Goal: Share content

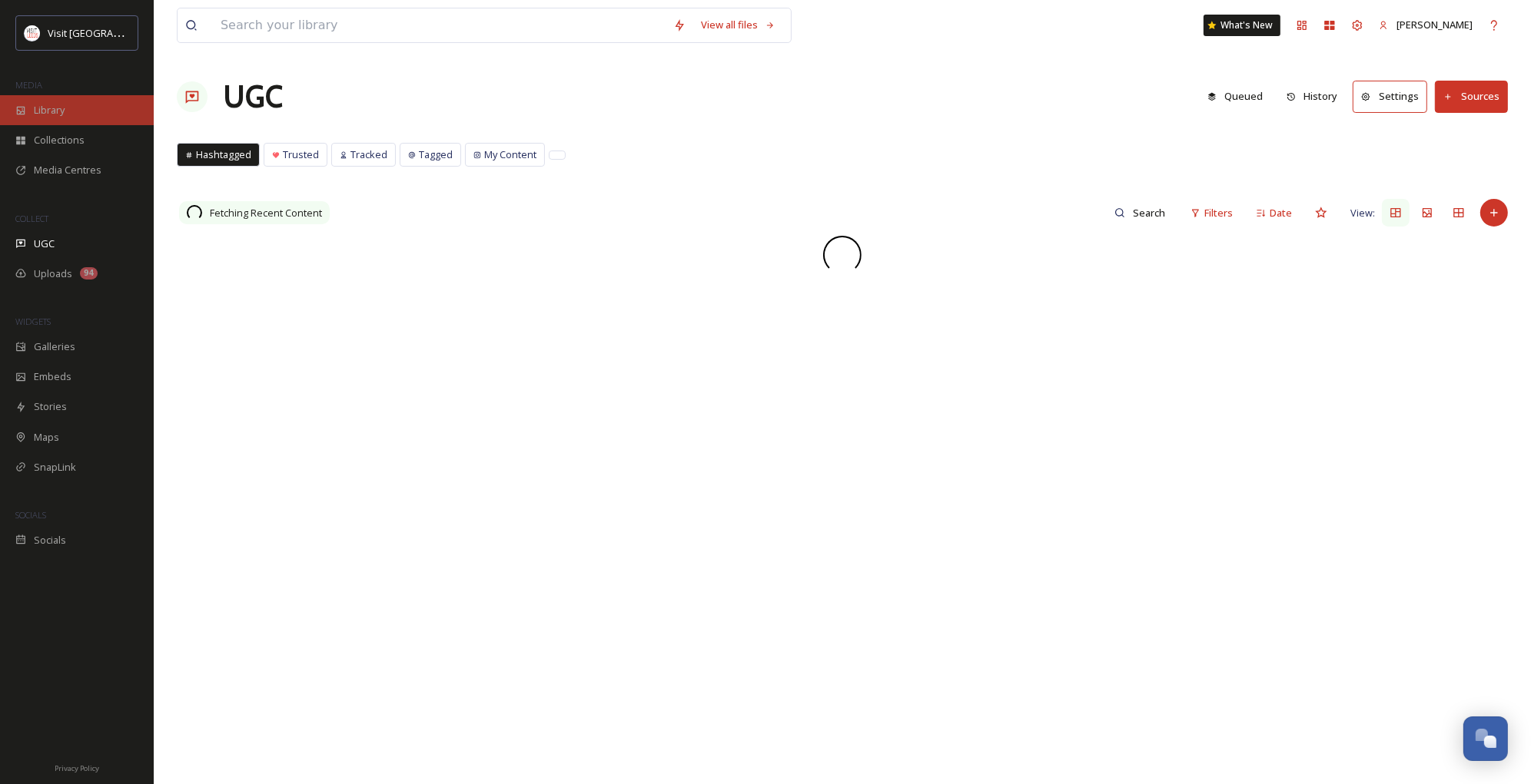
click at [44, 116] on span "Library" at bounding box center [48, 110] width 31 height 15
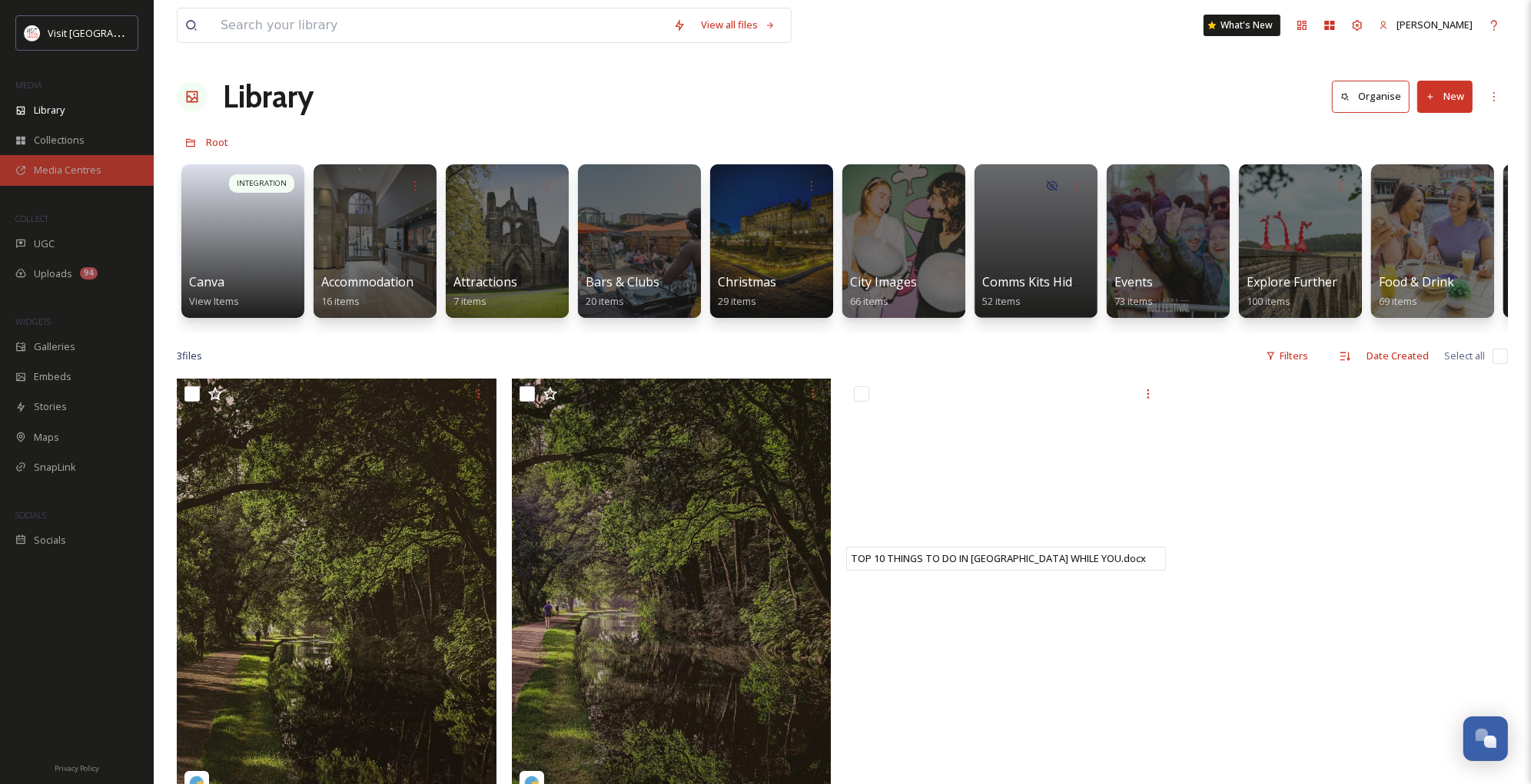
click at [52, 169] on span "Media Centres" at bounding box center [67, 170] width 68 height 15
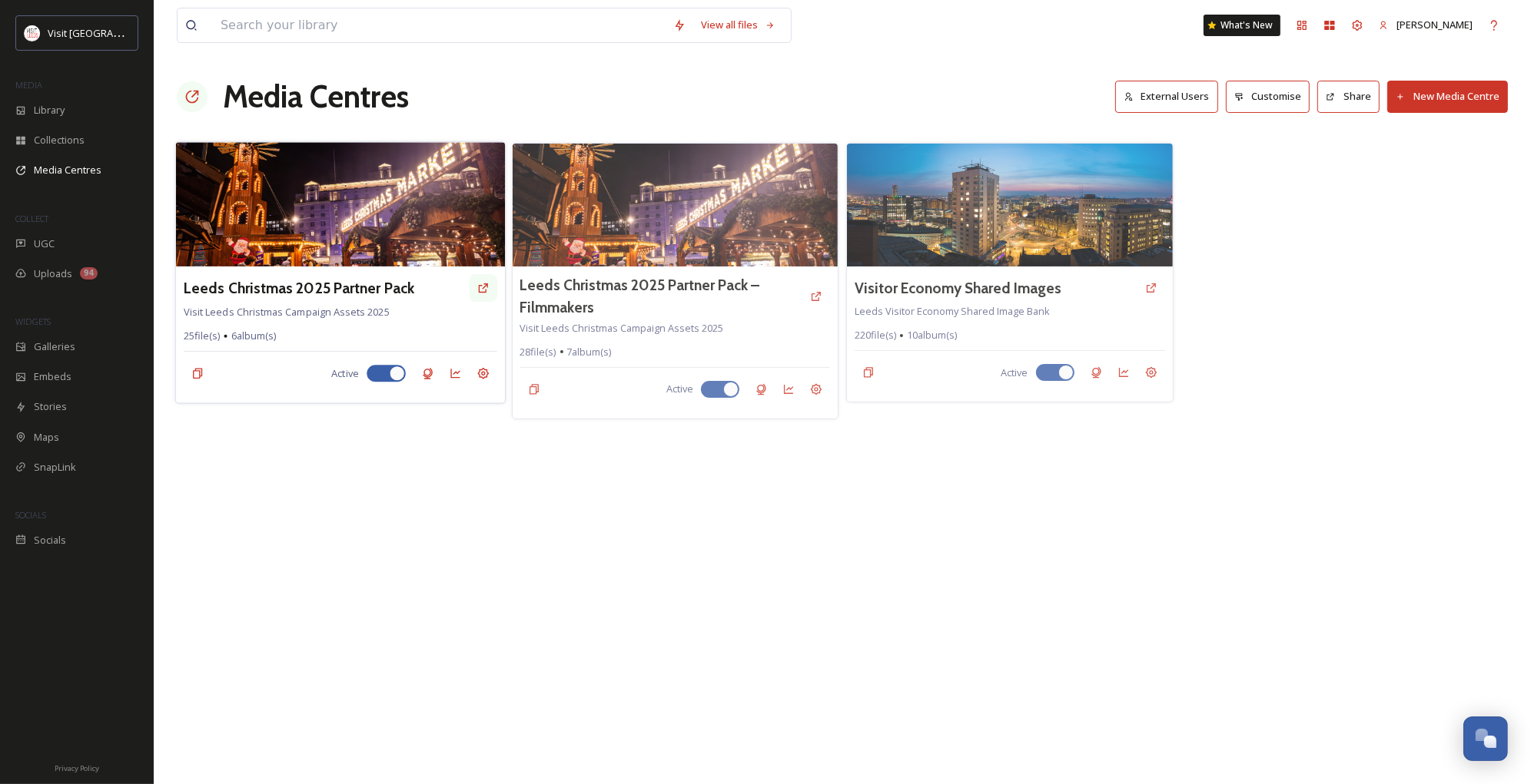
click at [479, 292] on icon at bounding box center [482, 288] width 12 height 12
click at [362, 287] on h3 "Leeds Christmas 2025 Partner Pack" at bounding box center [299, 288] width 231 height 22
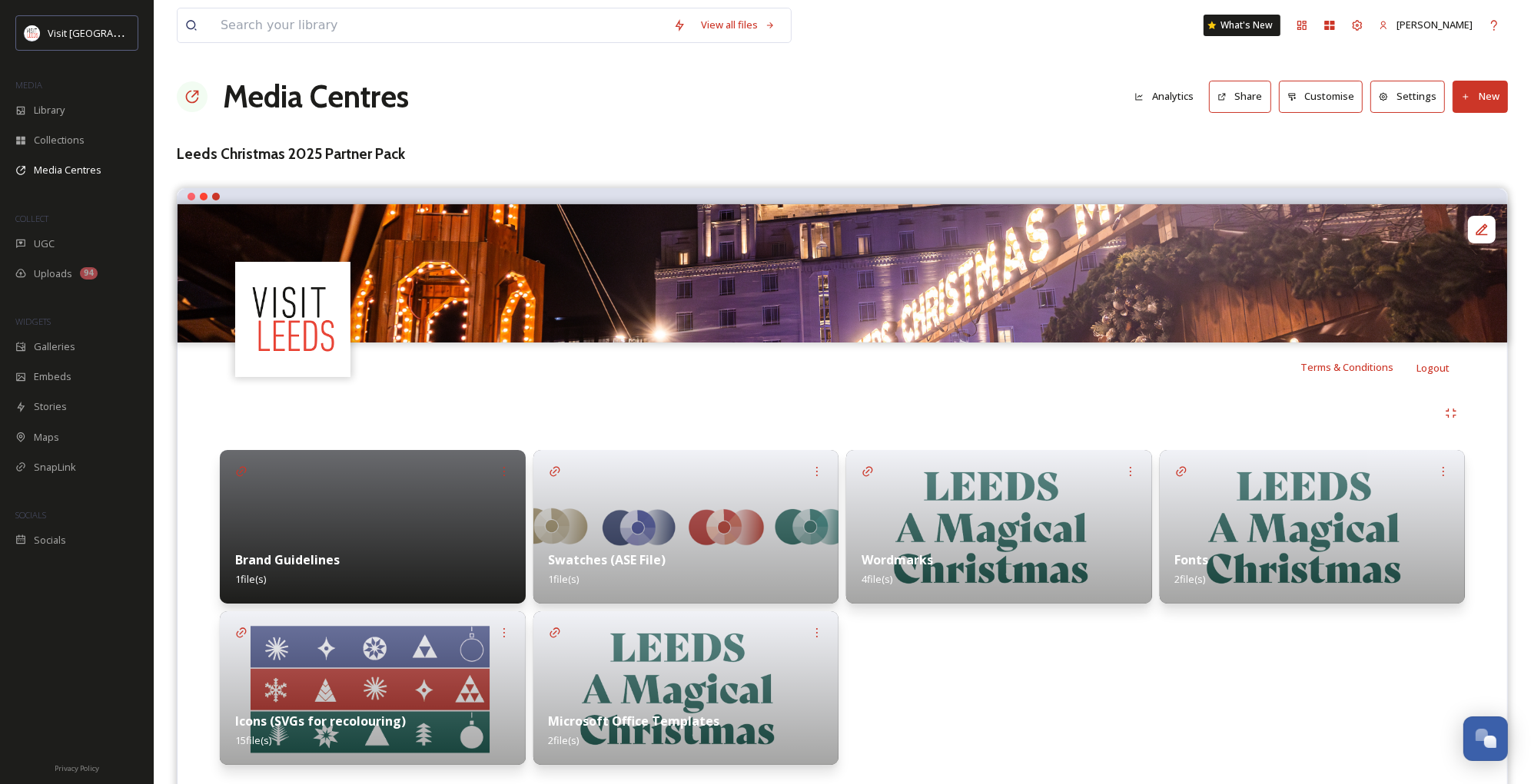
click at [1243, 91] on button "Share" at bounding box center [1240, 97] width 63 height 32
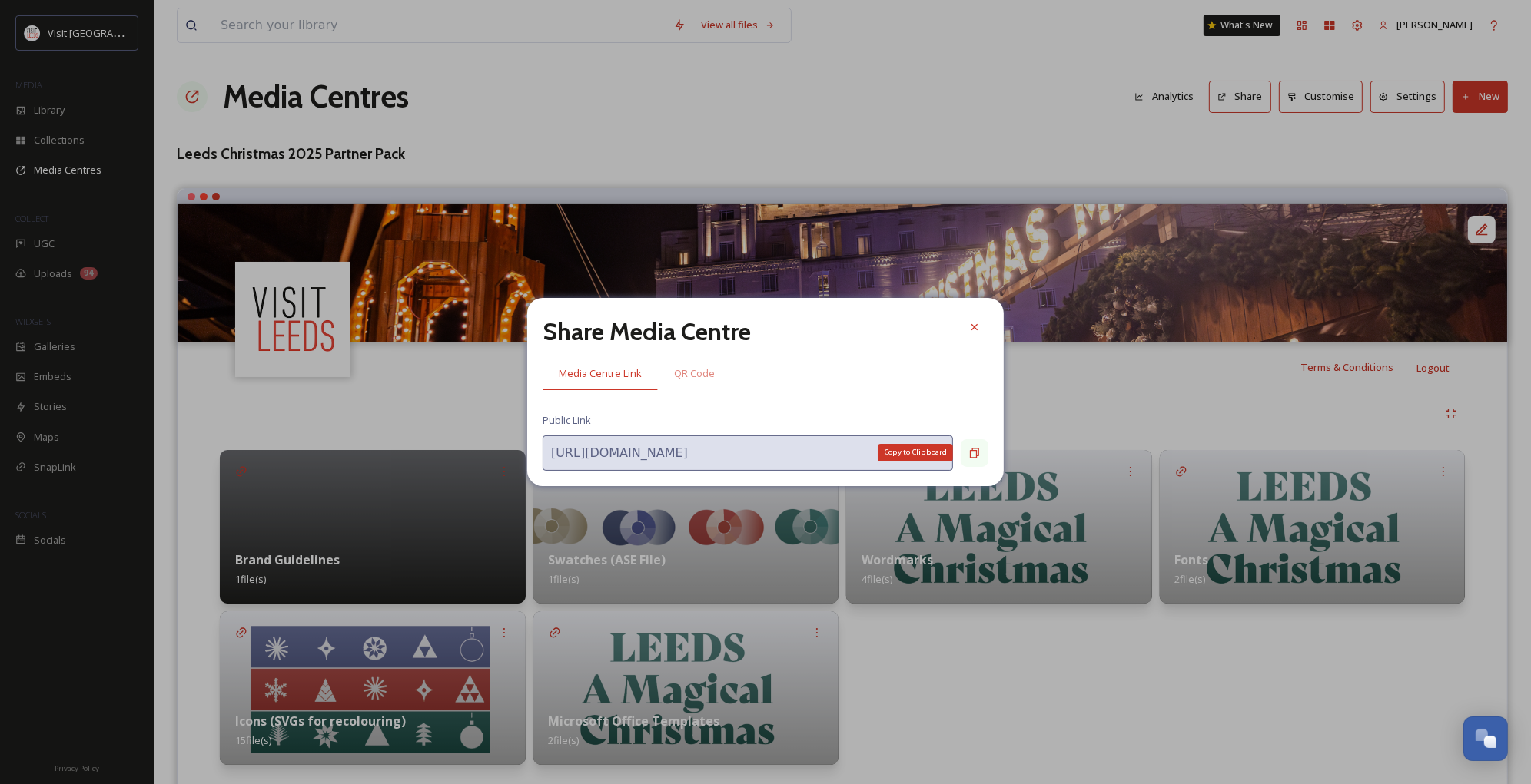
click at [969, 450] on icon at bounding box center [975, 453] width 12 height 12
click at [974, 328] on icon at bounding box center [974, 326] width 6 height 6
